Goal: Transaction & Acquisition: Purchase product/service

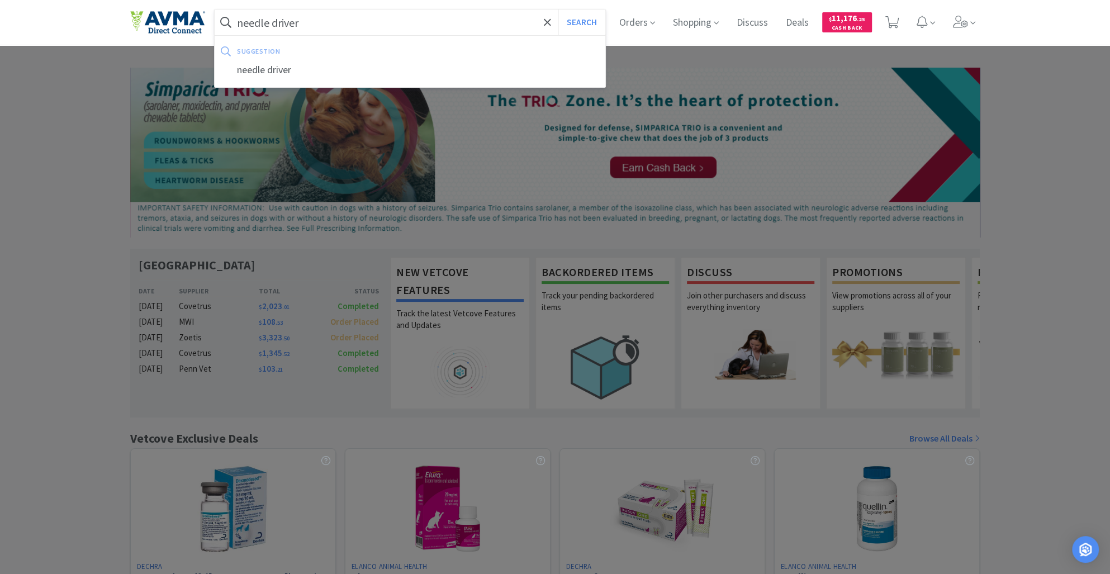
type input "needle driver"
click at [558, 9] on button "Search" at bounding box center [581, 22] width 46 height 26
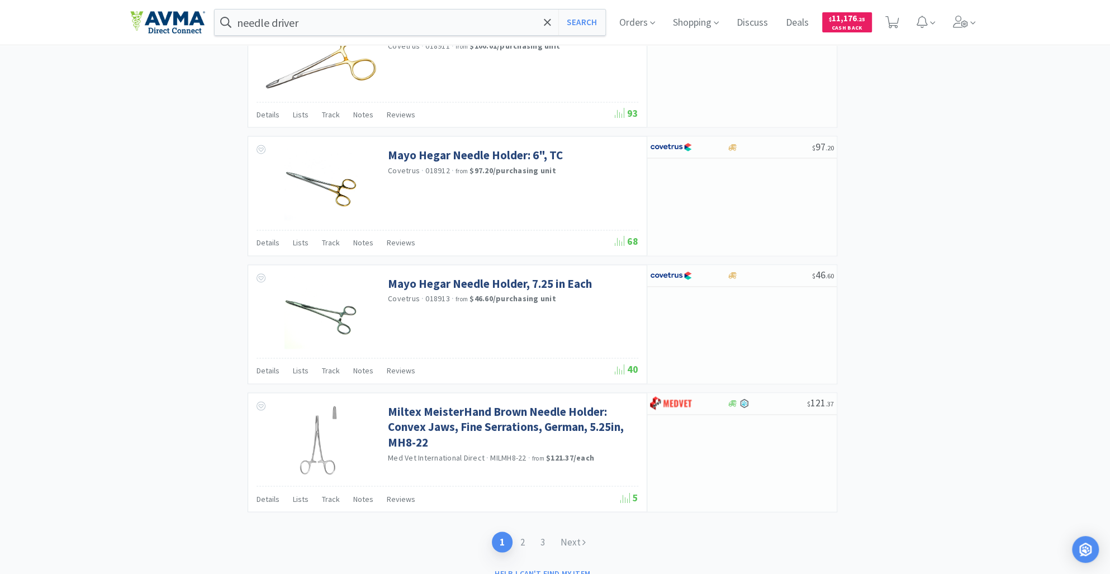
scroll to position [1544, 0]
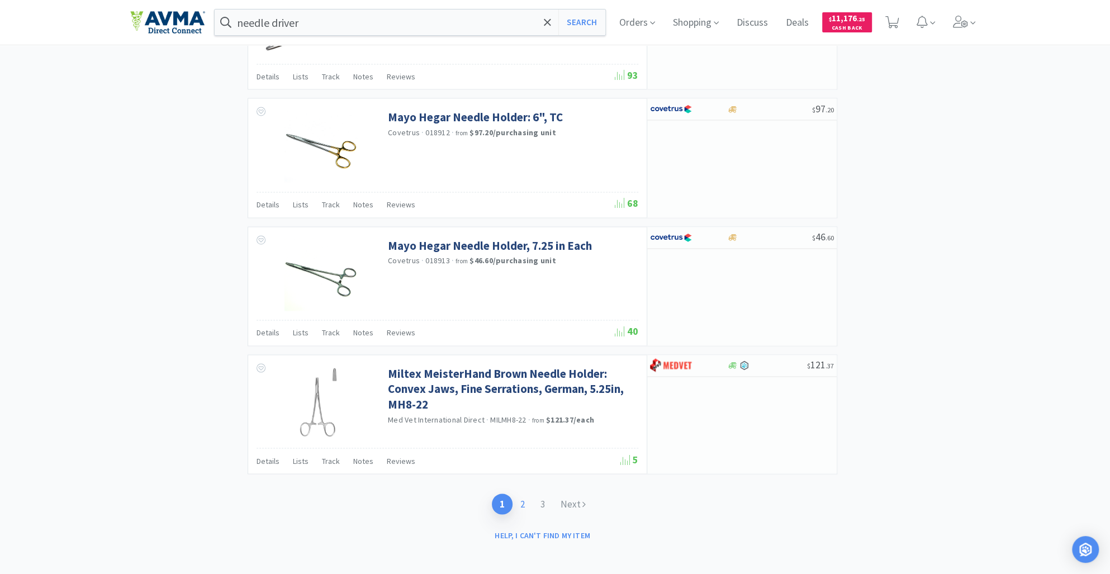
click at [522, 499] on link "2" at bounding box center [522, 503] width 20 height 21
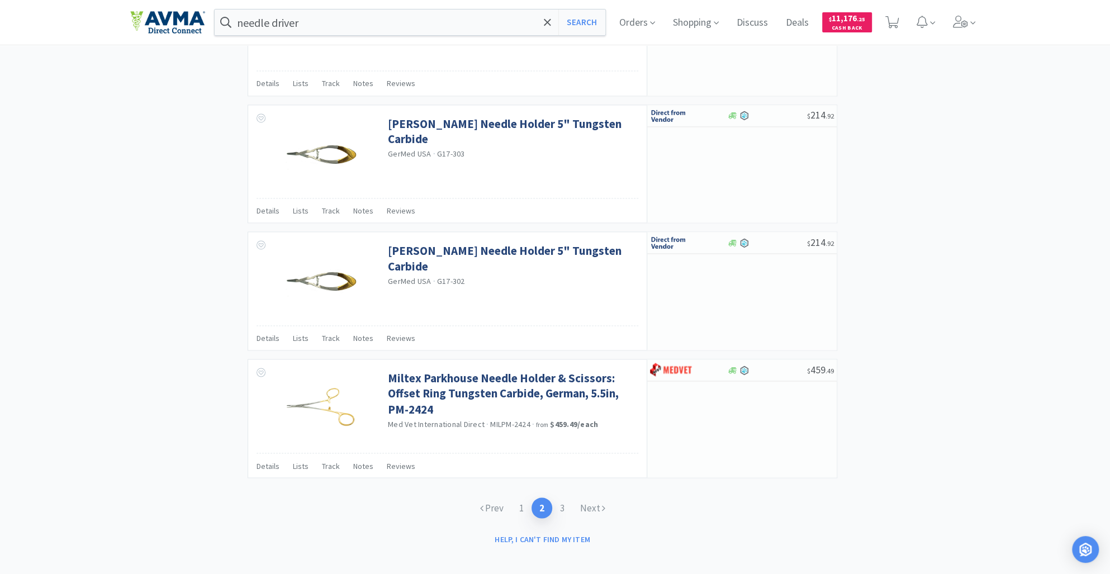
scroll to position [1541, 0]
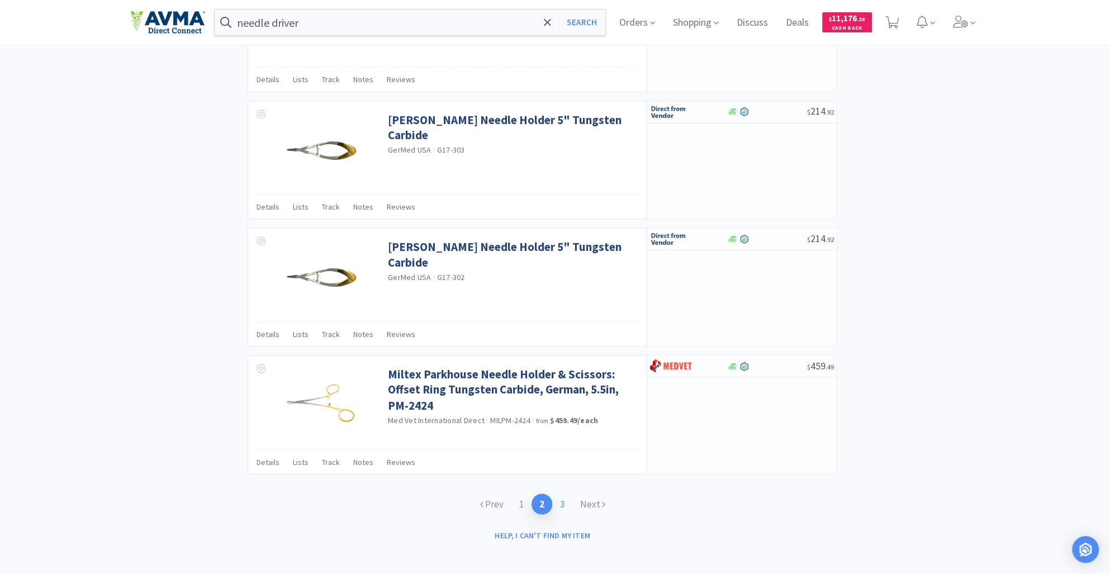
click at [562, 499] on link "3" at bounding box center [562, 503] width 20 height 21
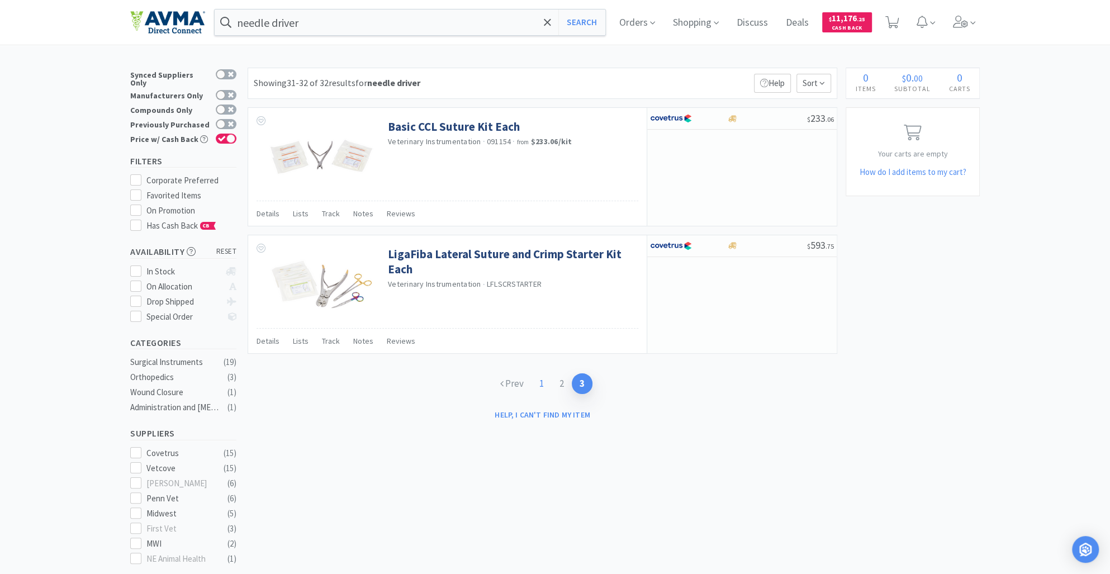
click at [540, 384] on link "1" at bounding box center [541, 383] width 20 height 21
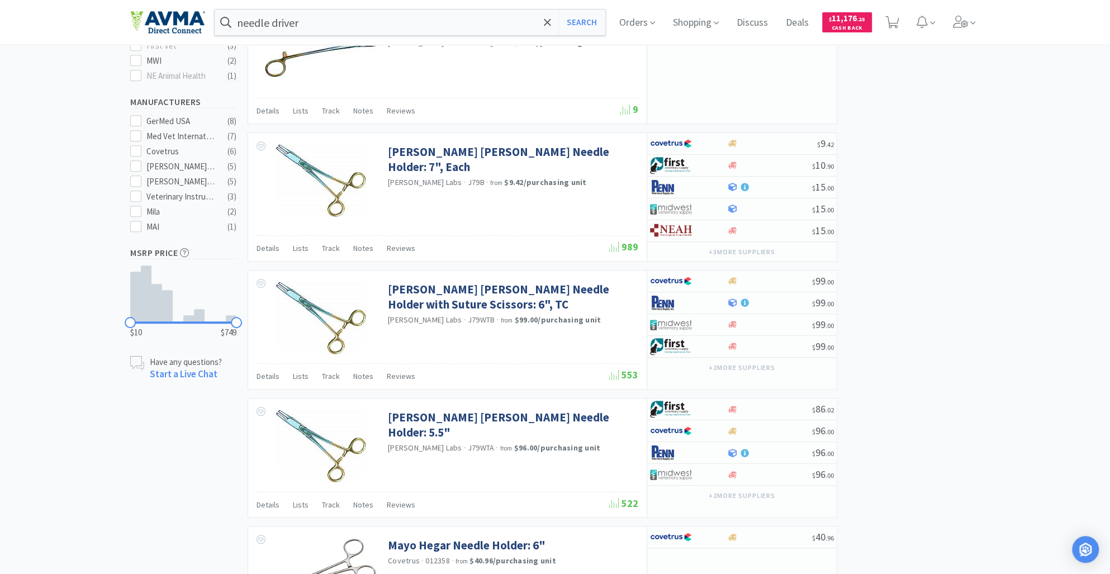
scroll to position [486, 0]
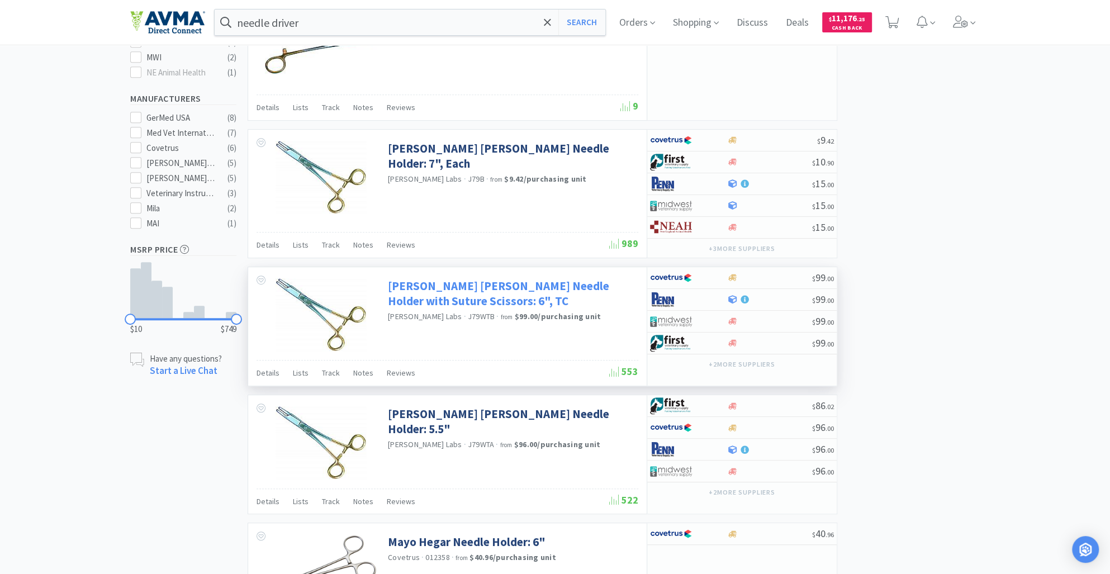
click at [397, 278] on link "[PERSON_NAME] [PERSON_NAME] Needle Holder with Suture Scissors: 6", TC" at bounding box center [512, 293] width 248 height 31
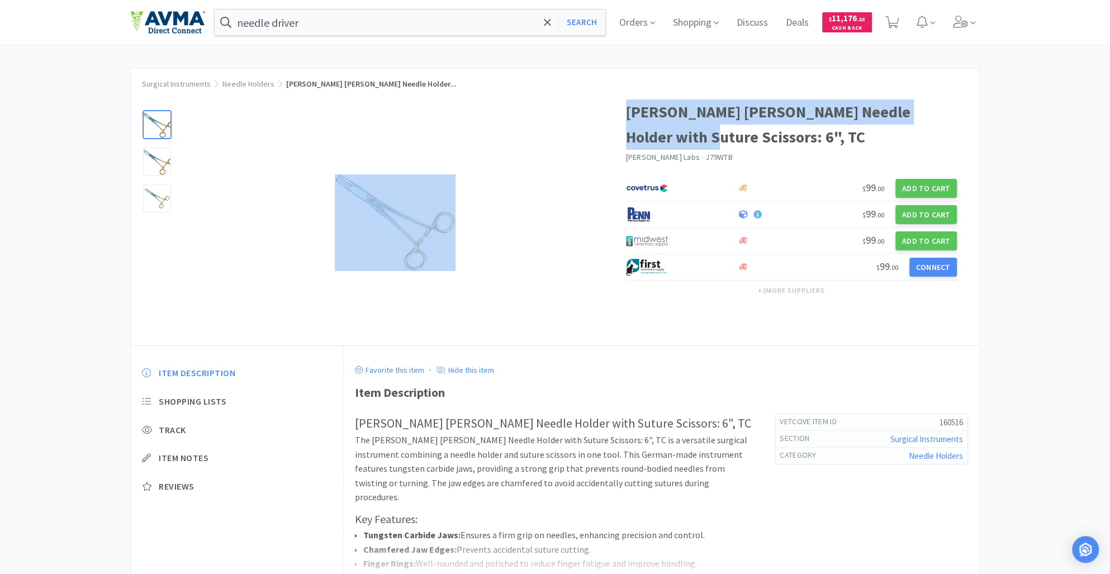
drag, startPoint x: 624, startPoint y: 115, endPoint x: 692, endPoint y: 142, distance: 73.3
click at [692, 142] on div "[PERSON_NAME] [PERSON_NAME] Needle Holder with Suture Scissors: 6", [PERSON_NAM…" at bounding box center [555, 216] width 848 height 257
copy div "[PERSON_NAME] [PERSON_NAME] Needle Holder with Suture Scissors:"
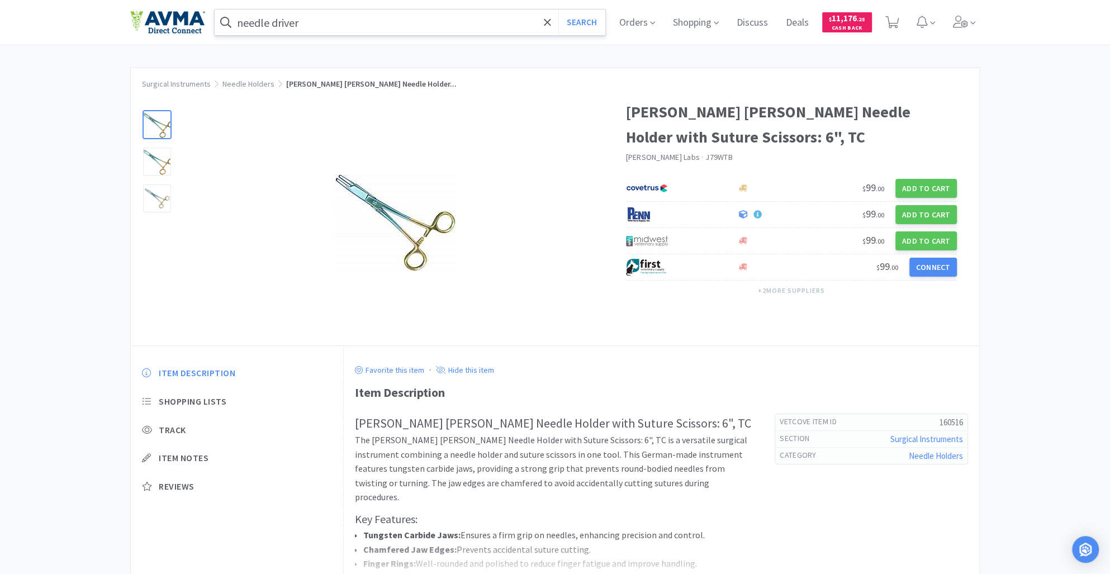
click at [327, 32] on input "needle driver" at bounding box center [410, 22] width 391 height 26
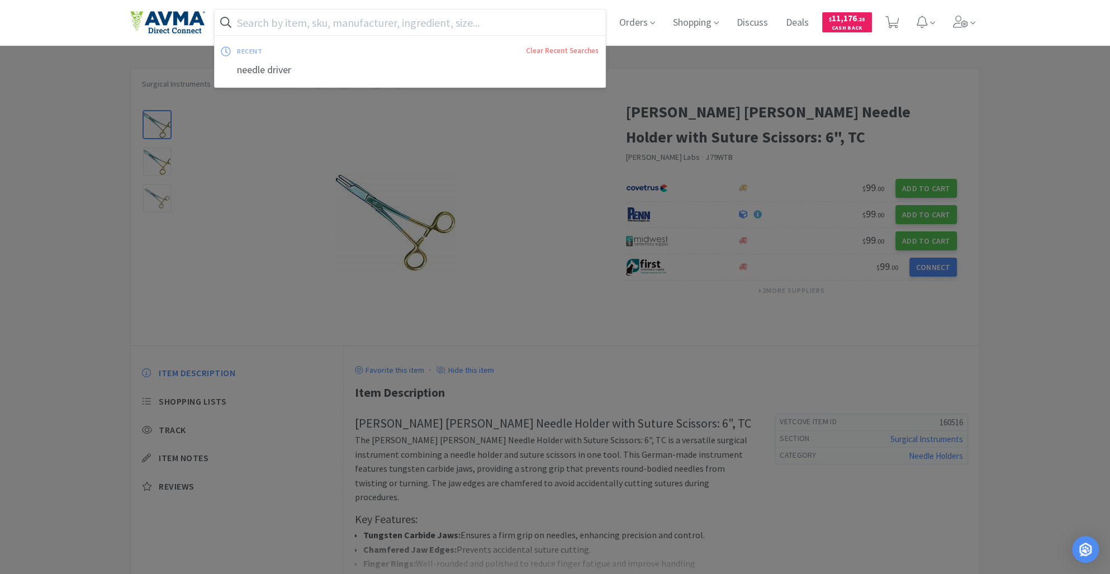
paste input "[PERSON_NAME] [PERSON_NAME] Needle Holder with Suture Scissors:"
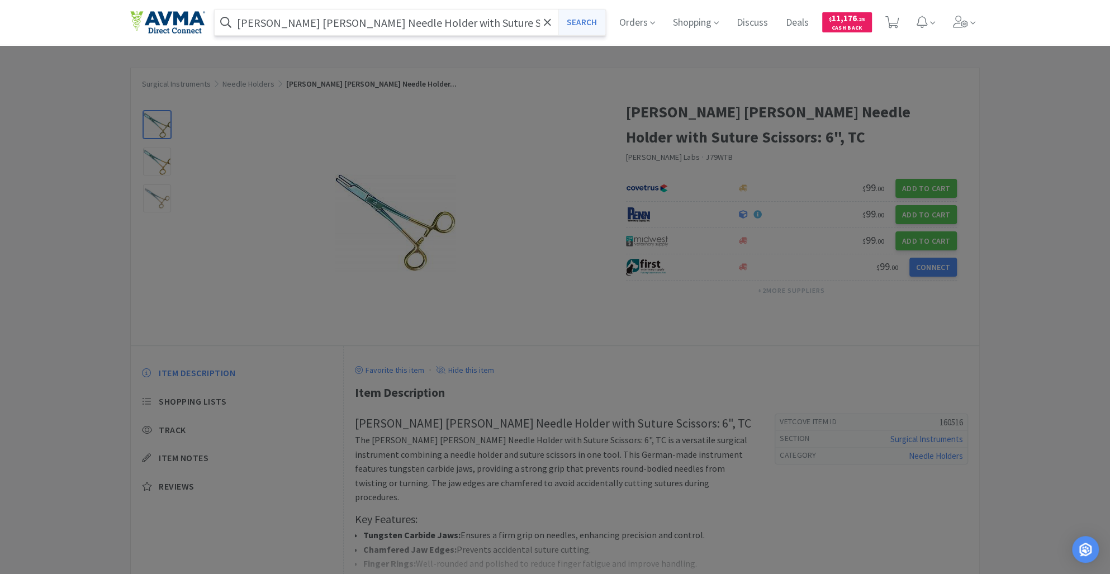
type input "[PERSON_NAME] [PERSON_NAME] Needle Holder with Suture Scissors:"
click at [590, 30] on button "Search" at bounding box center [581, 22] width 46 height 26
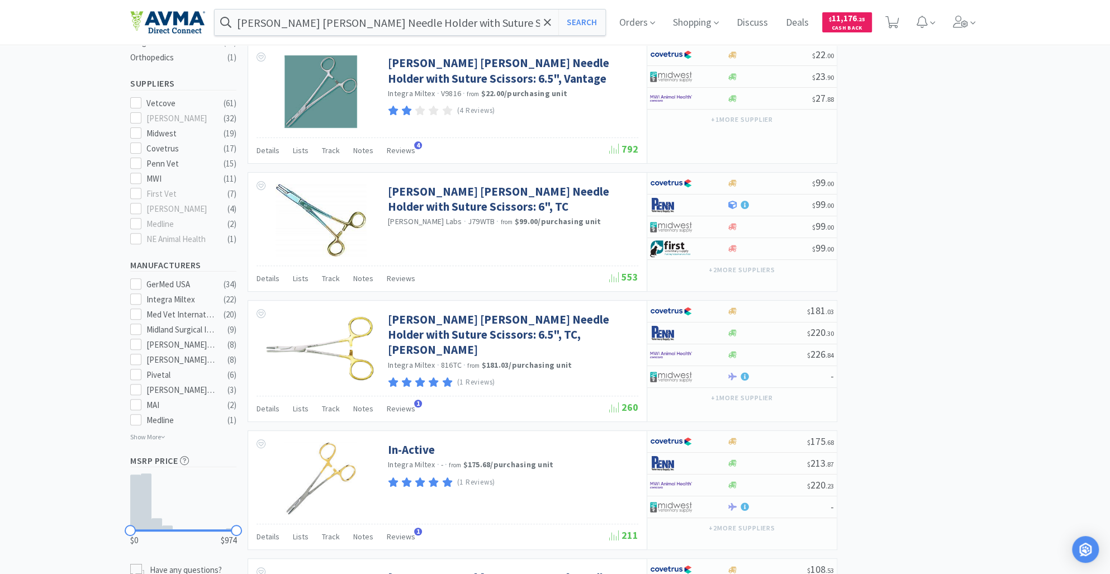
scroll to position [321, 0]
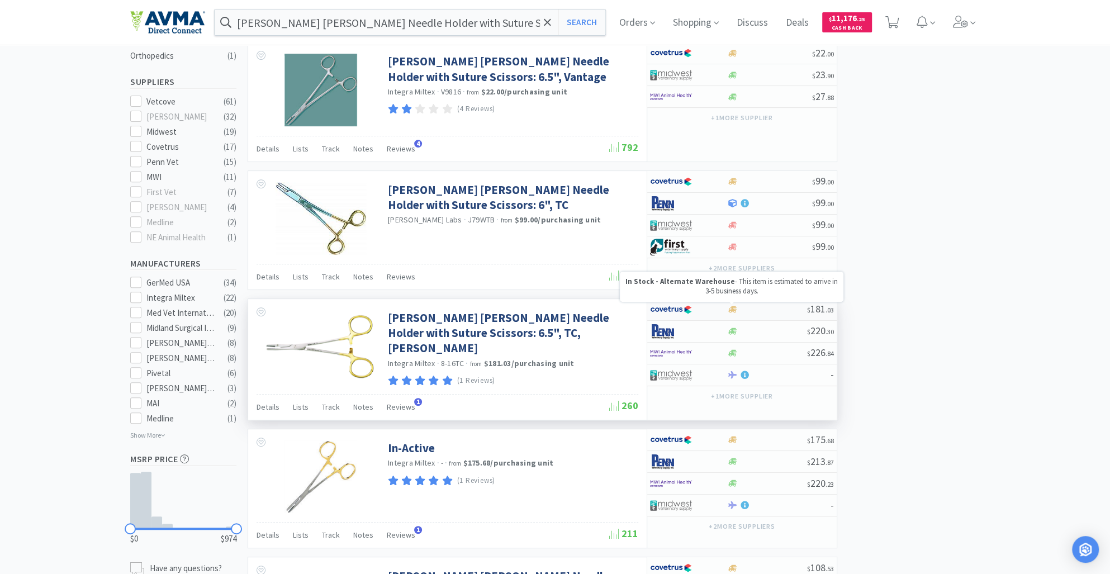
click at [731, 307] on icon at bounding box center [732, 309] width 8 height 7
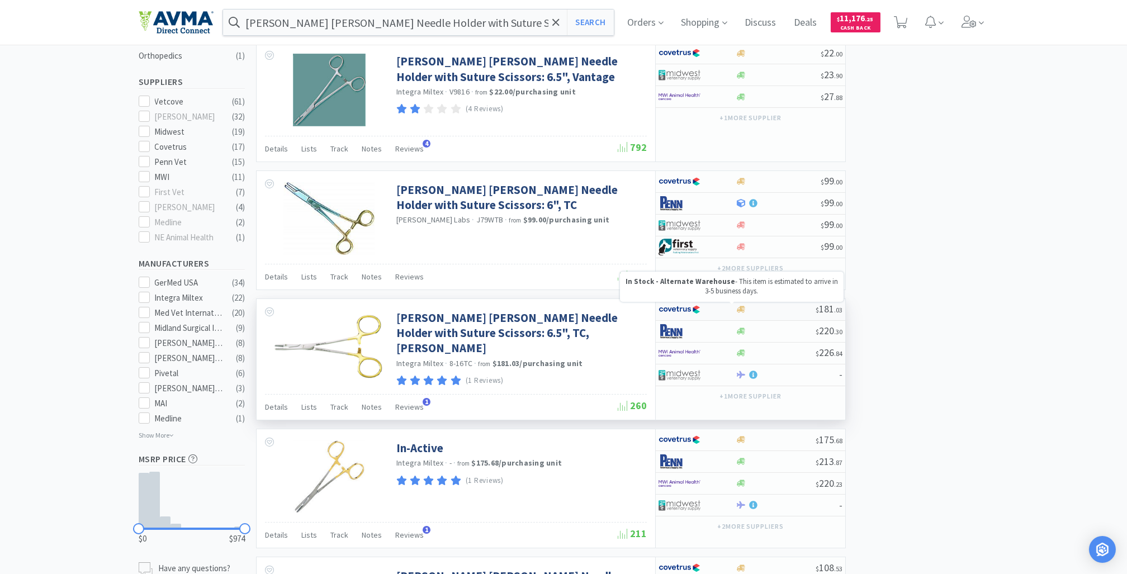
select select "1"
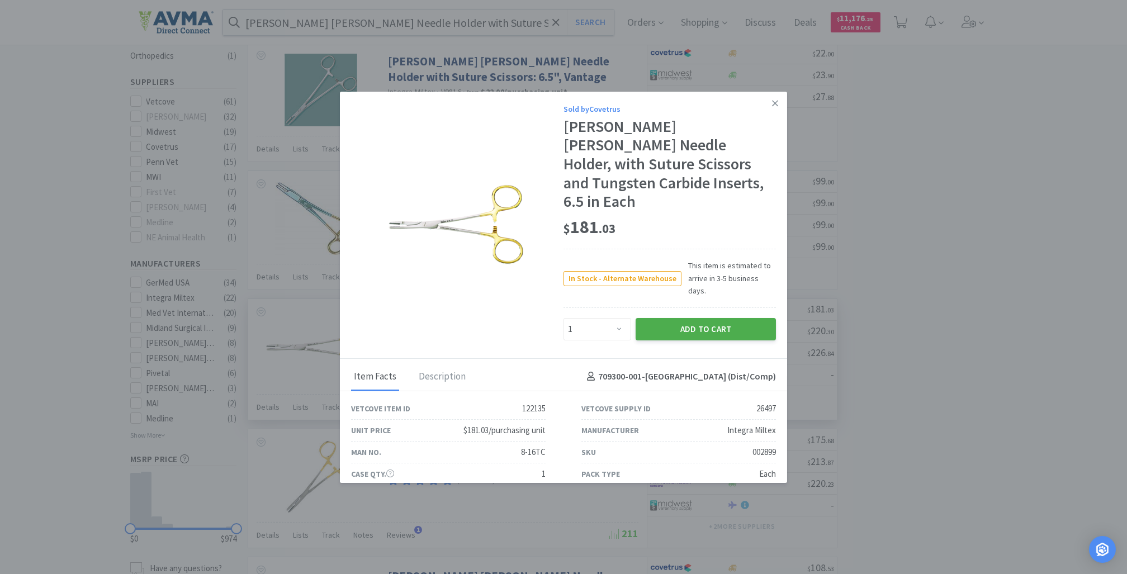
click at [692, 318] on button "Add to Cart" at bounding box center [705, 329] width 140 height 22
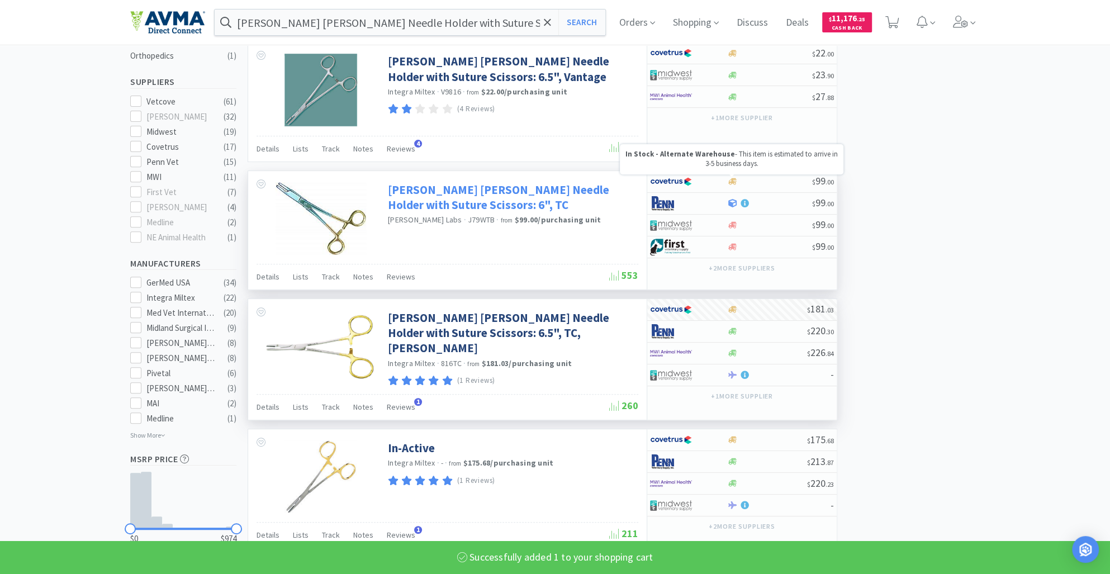
select select "1"
